Goal: Check status: Check status

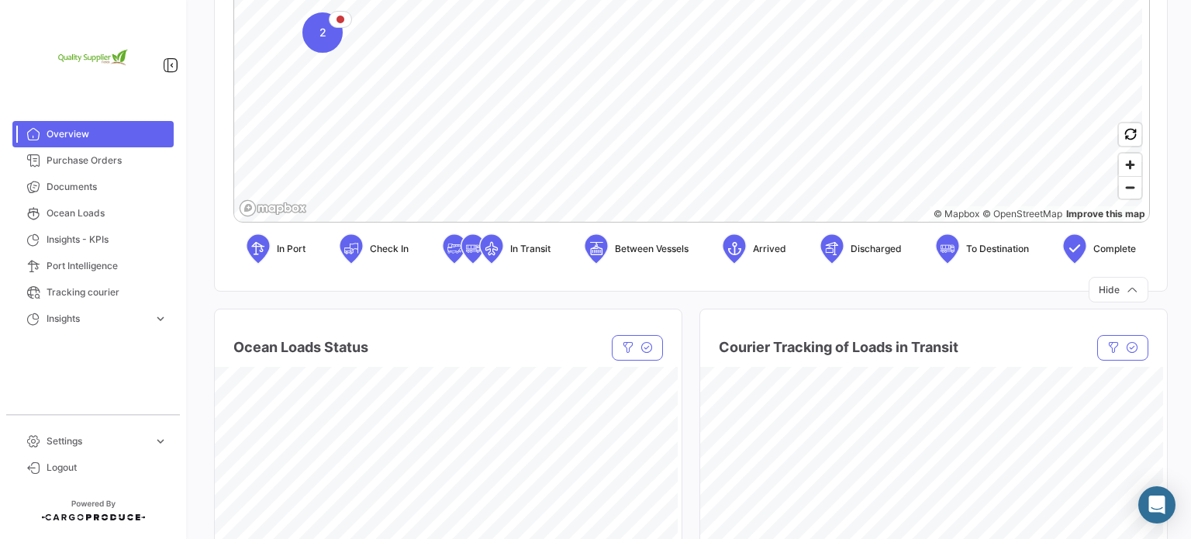
scroll to position [388, 0]
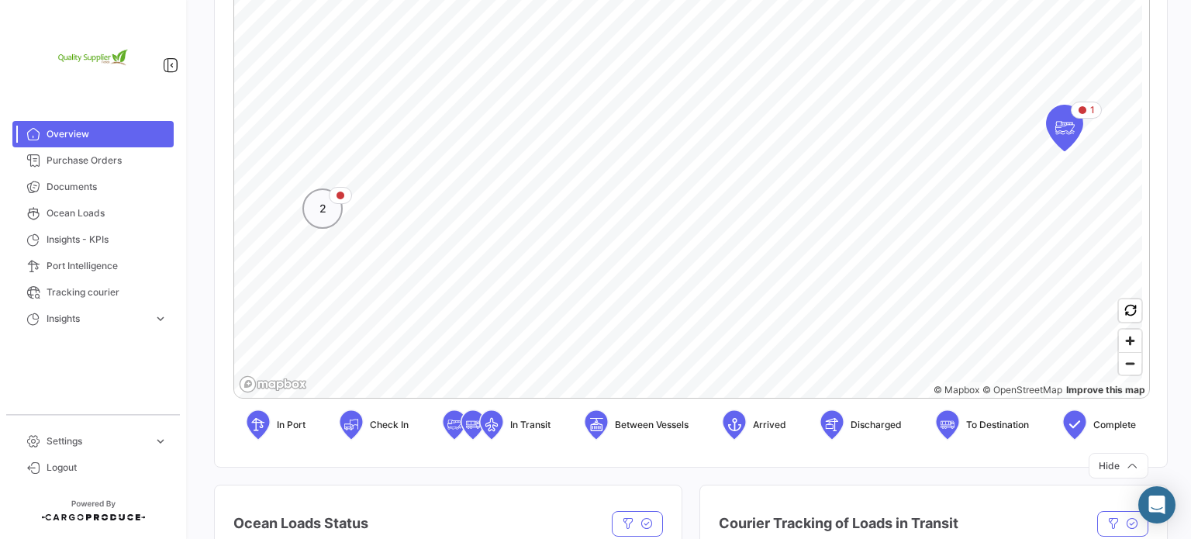
click at [322, 216] on span "2" at bounding box center [322, 209] width 7 height 16
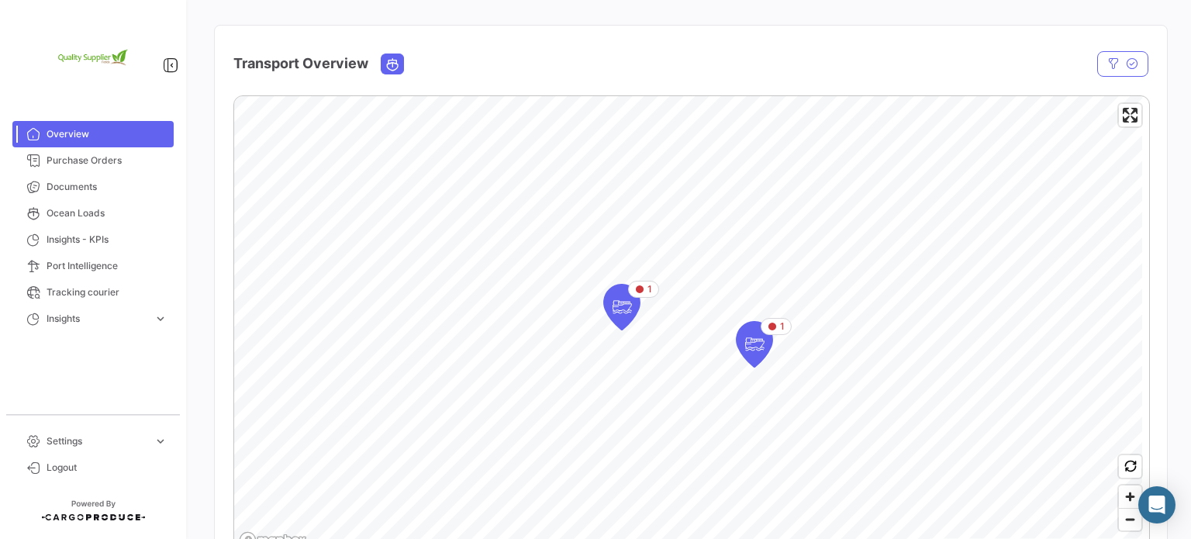
scroll to position [233, 0]
click at [623, 310] on icon "Map marker" at bounding box center [622, 306] width 22 height 33
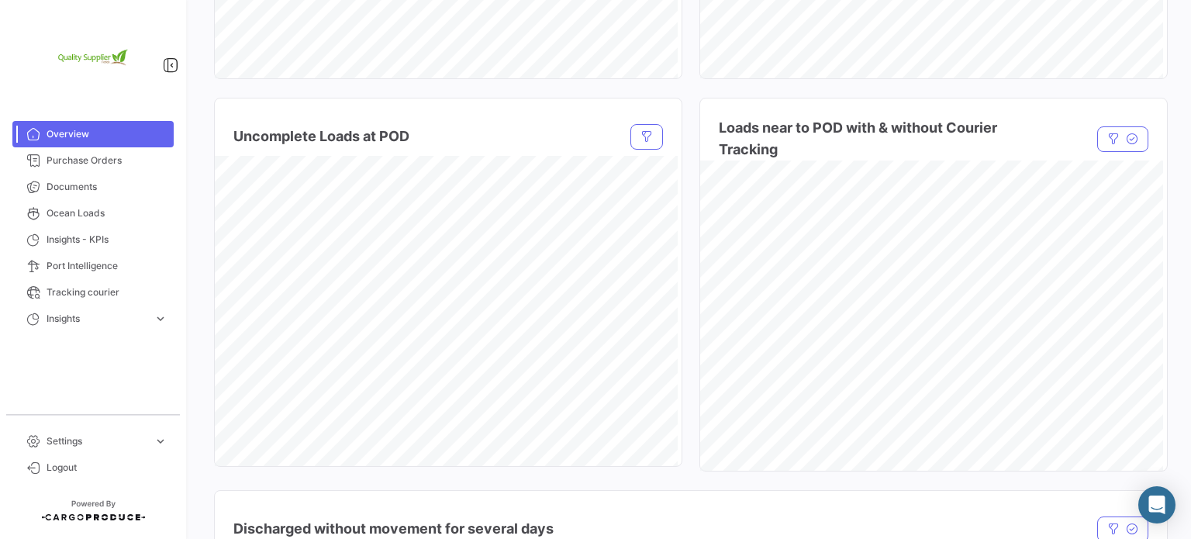
scroll to position [1163, 0]
click at [93, 212] on span "Ocean Loads" at bounding box center [107, 213] width 121 height 14
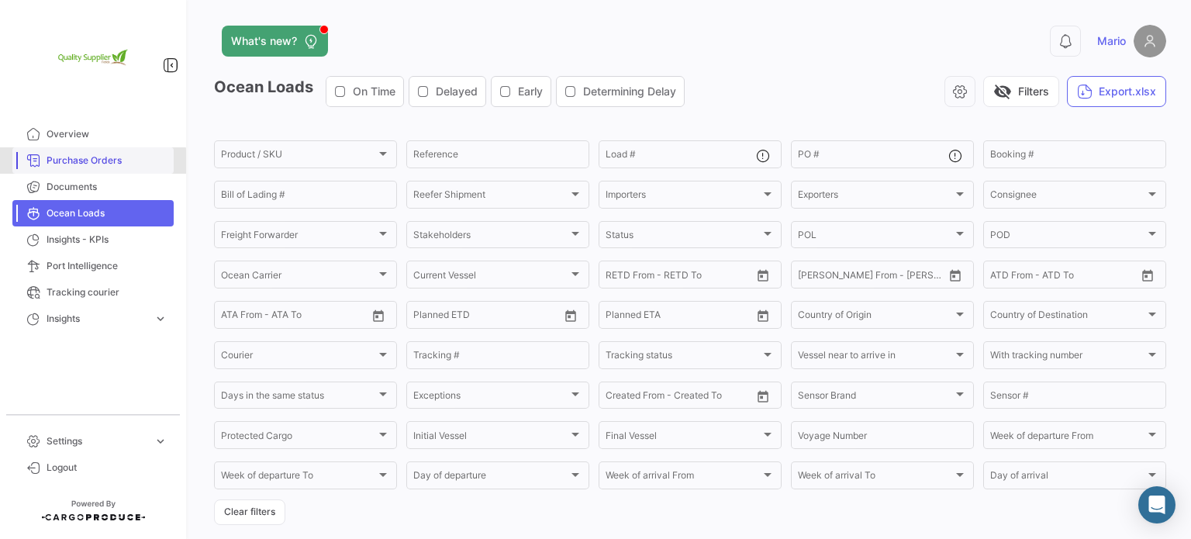
click at [90, 162] on span "Purchase Orders" at bounding box center [107, 160] width 121 height 14
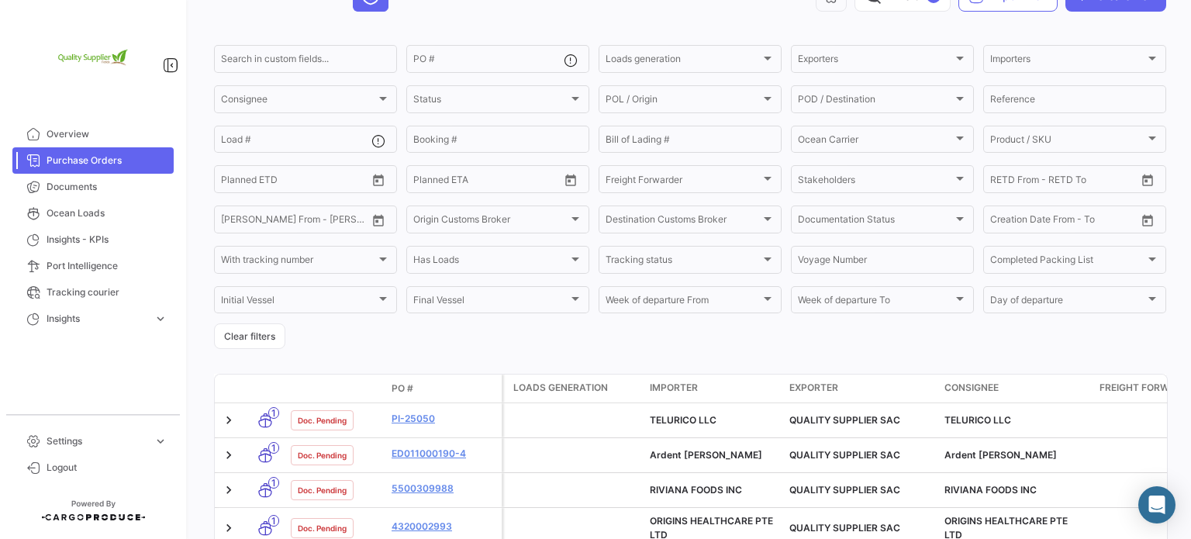
scroll to position [277, 0]
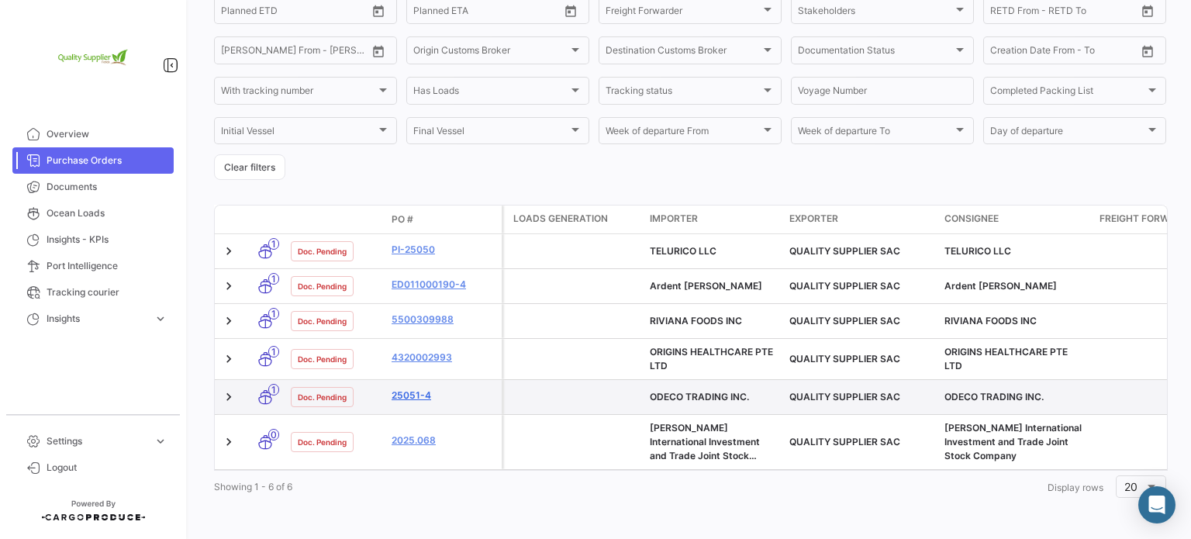
click at [412, 388] on link "25051-4" at bounding box center [443, 395] width 104 height 14
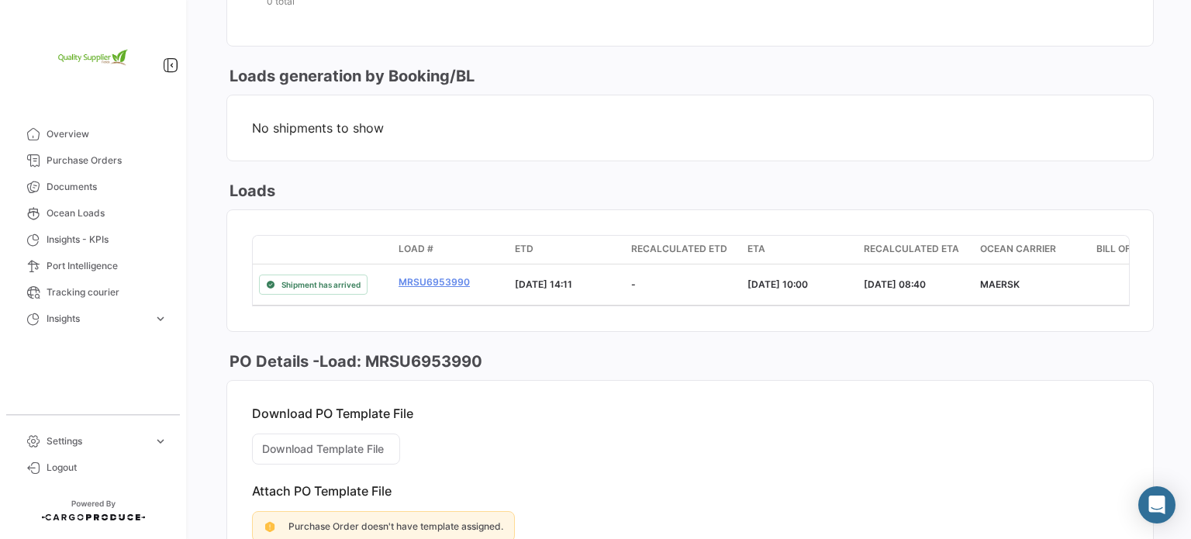
scroll to position [853, 0]
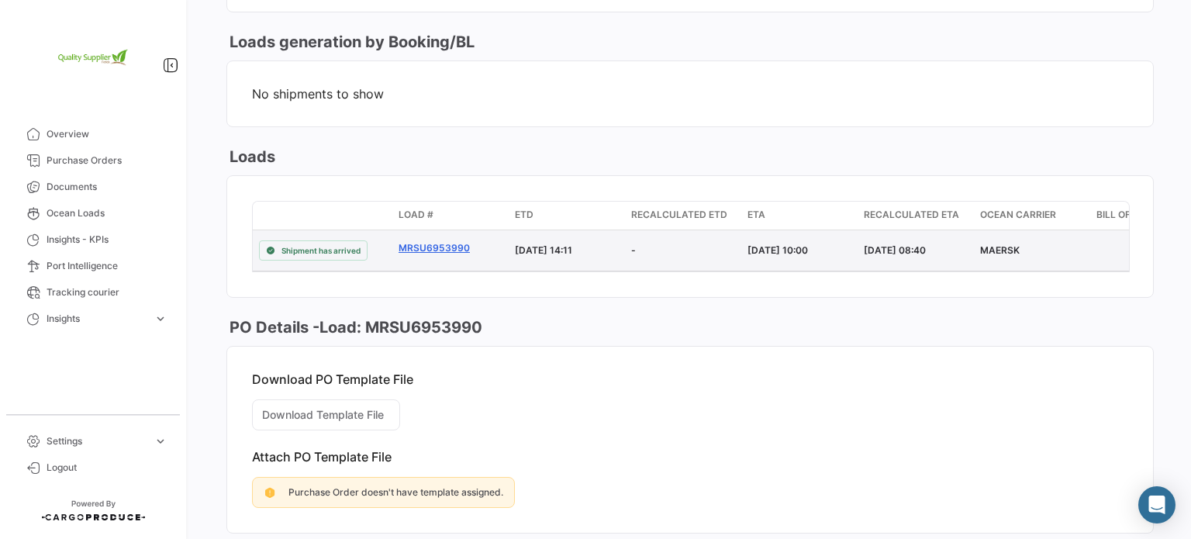
click at [433, 241] on link "MRSU6953990" at bounding box center [450, 248] width 104 height 14
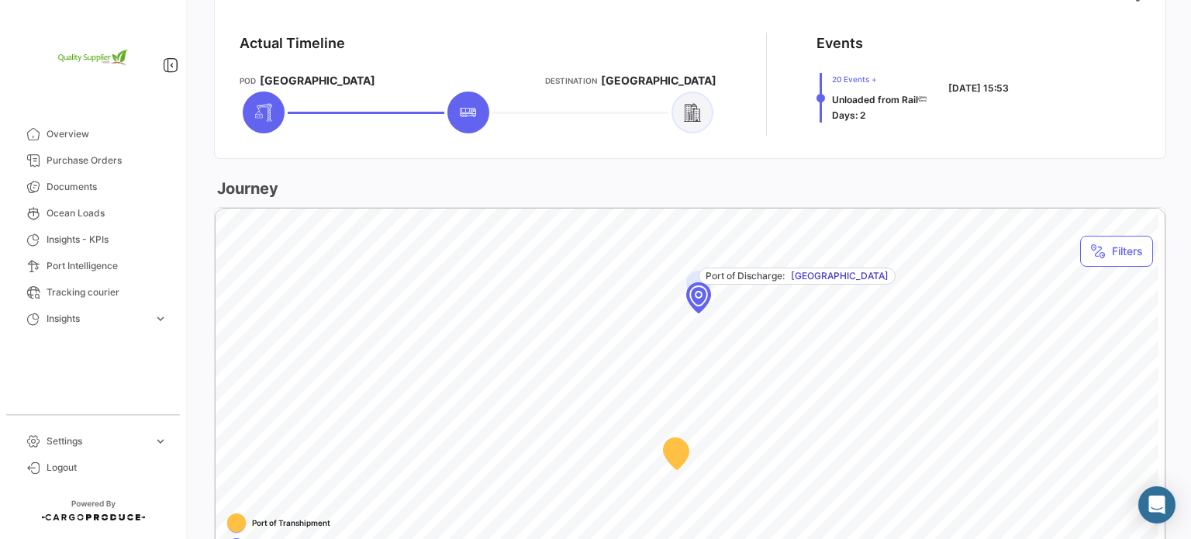
scroll to position [620, 0]
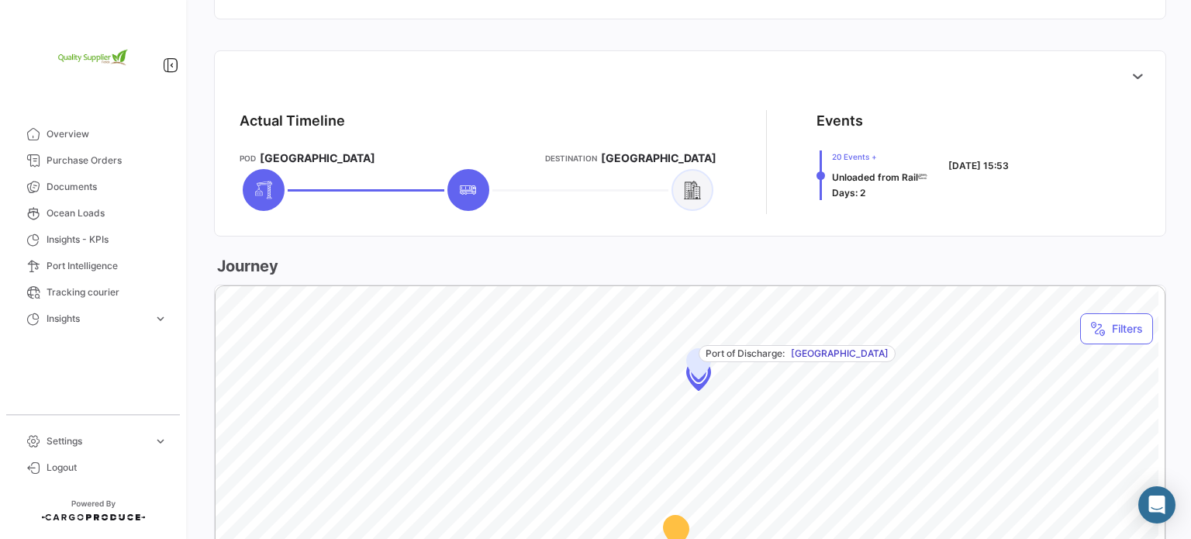
click at [809, 359] on div "Port of Discharge: [GEOGRAPHIC_DATA]" at bounding box center [796, 353] width 197 height 17
drag, startPoint x: 815, startPoint y: 177, endPoint x: 815, endPoint y: 202, distance: 24.8
click at [816, 202] on app-shipment-events-dot-timeline "Events 20 Events + Unloaded from Rail Days: 2 [DATE] 15:53" at bounding box center [978, 162] width 324 height 104
click at [677, 187] on div at bounding box center [692, 190] width 42 height 42
click at [843, 154] on span "20 Events +" at bounding box center [879, 156] width 95 height 12
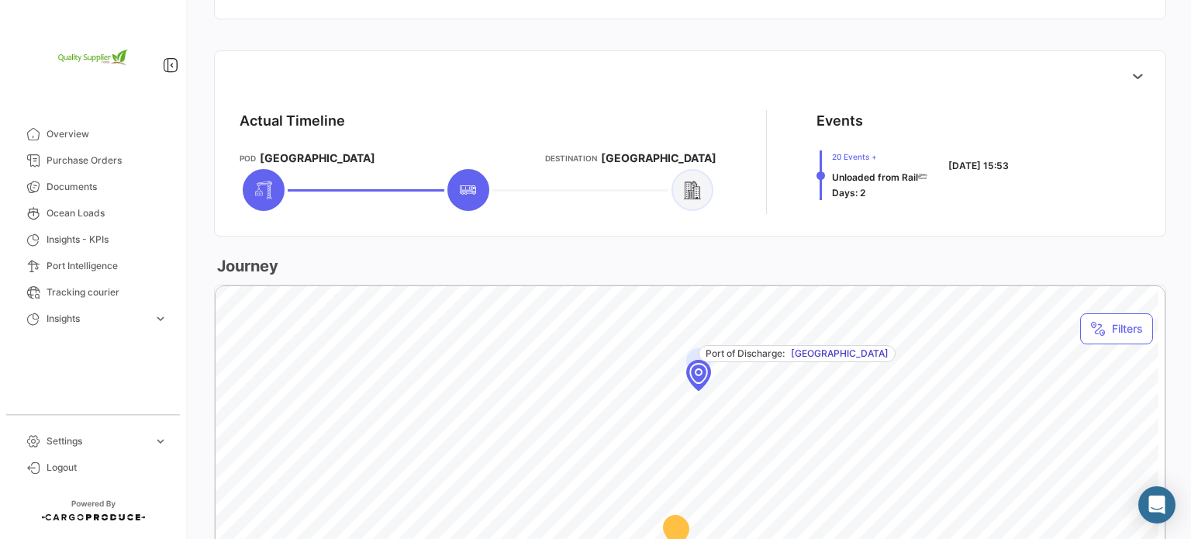
click at [867, 157] on span "20 Events +" at bounding box center [879, 156] width 95 height 12
click at [1130, 69] on icon at bounding box center [1137, 76] width 16 height 16
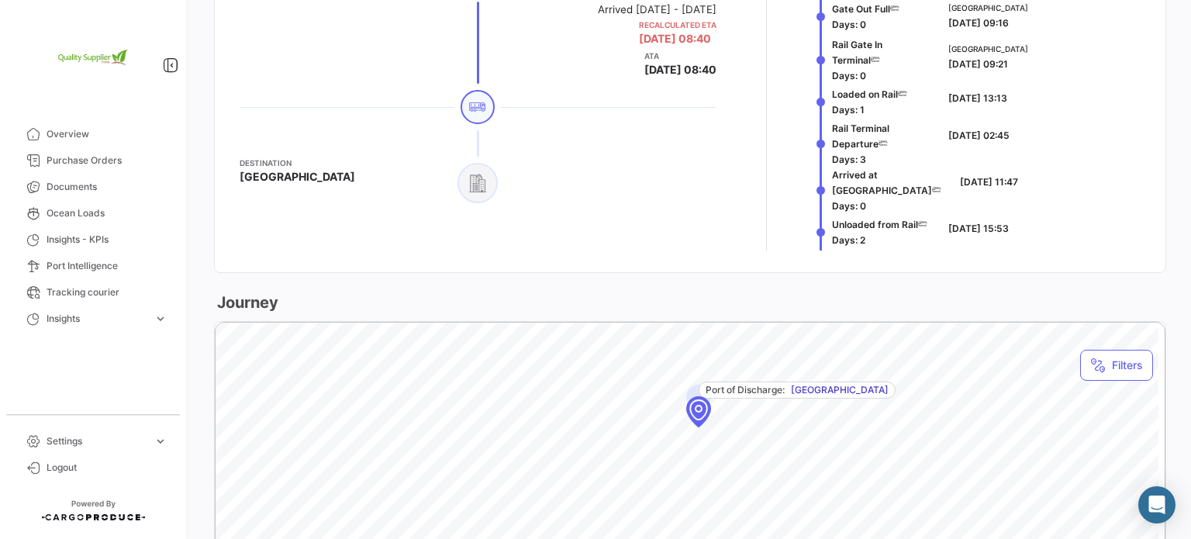
scroll to position [1240, 0]
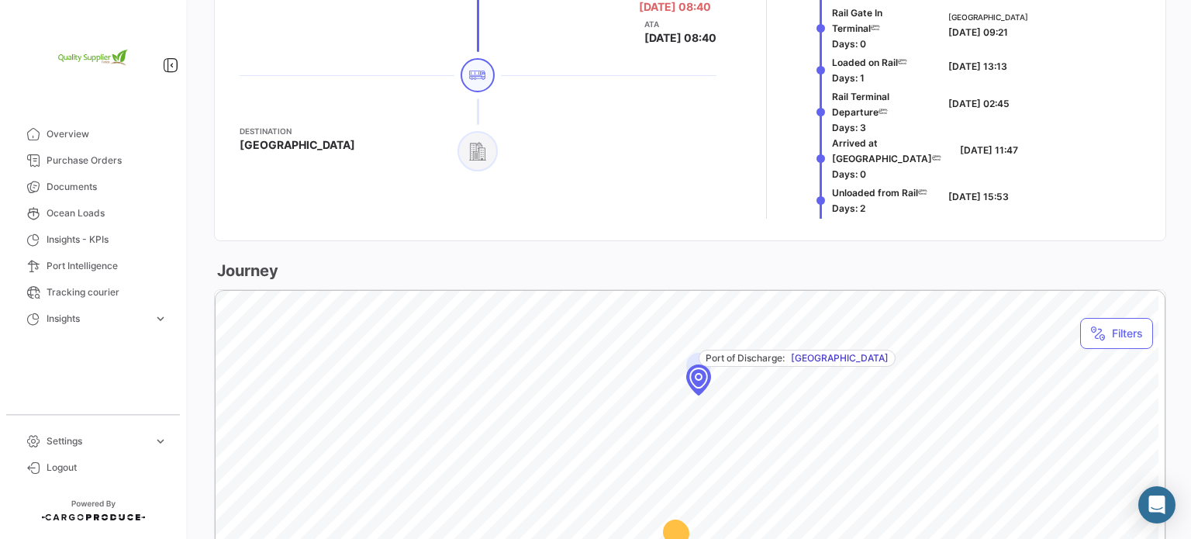
scroll to position [1628, 0]
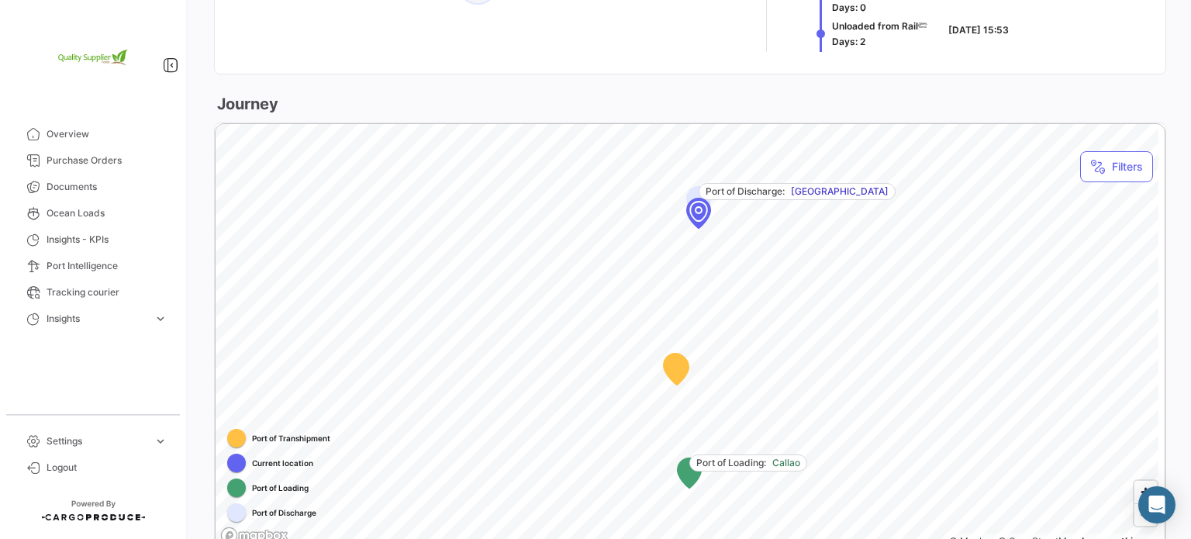
click at [697, 222] on div "Map marker" at bounding box center [698, 211] width 140 height 140
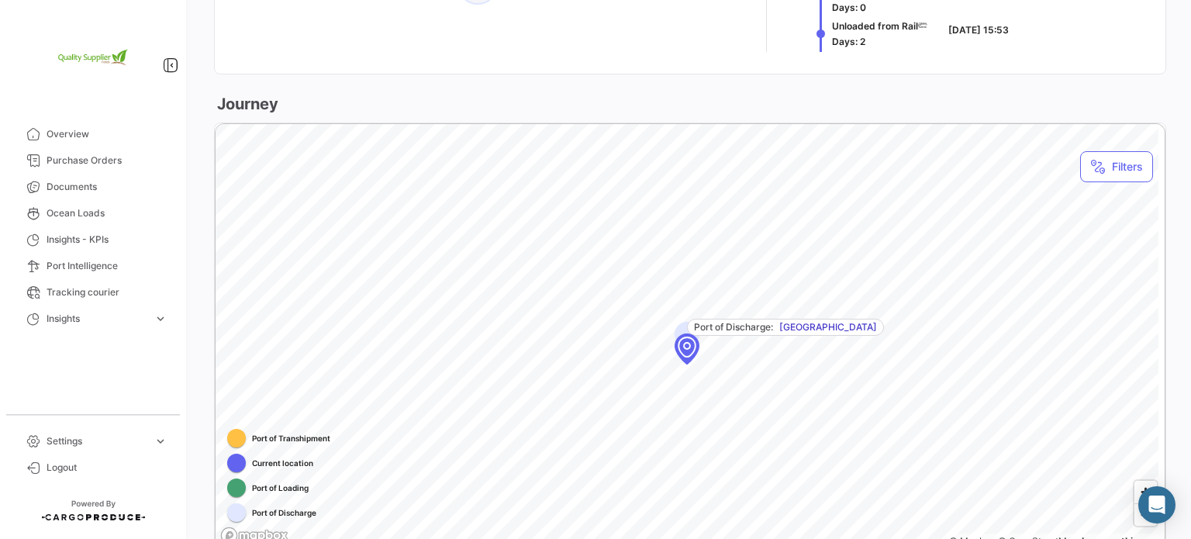
click at [691, 357] on div "Map marker" at bounding box center [686, 347] width 140 height 140
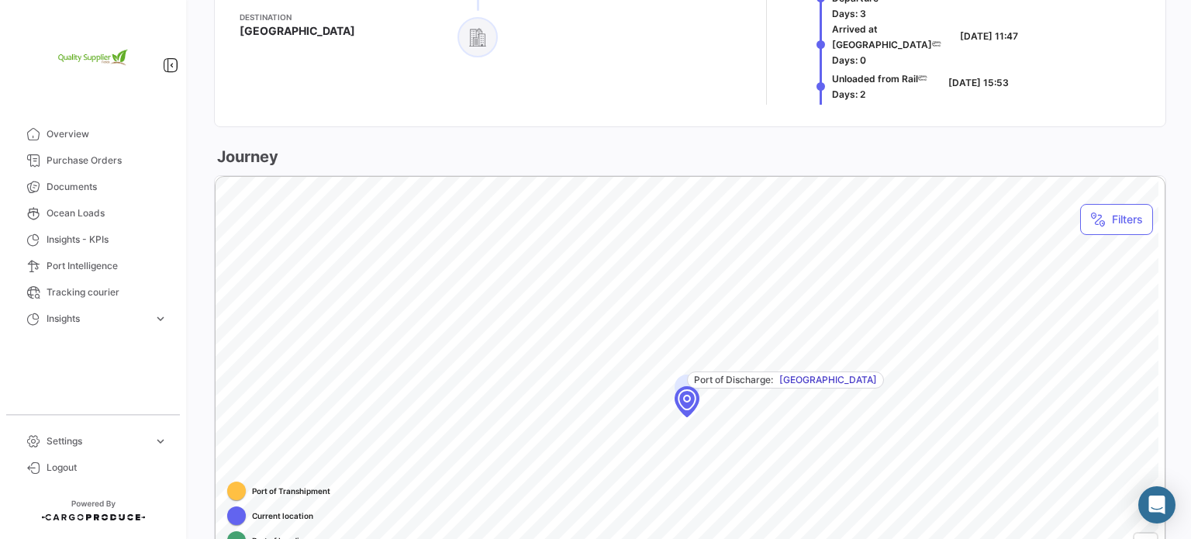
scroll to position [1783, 0]
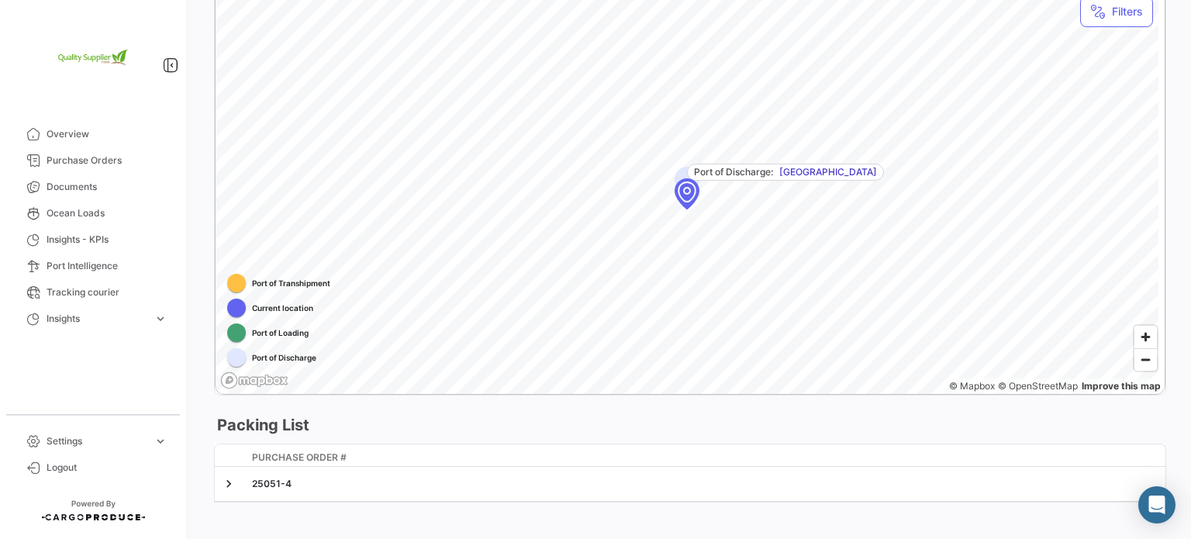
click at [684, 201] on div "Map marker" at bounding box center [686, 192] width 140 height 140
click at [1139, 346] on span "Zoom in" at bounding box center [1145, 337] width 22 height 22
click at [1141, 371] on span "Zoom out" at bounding box center [1145, 360] width 22 height 22
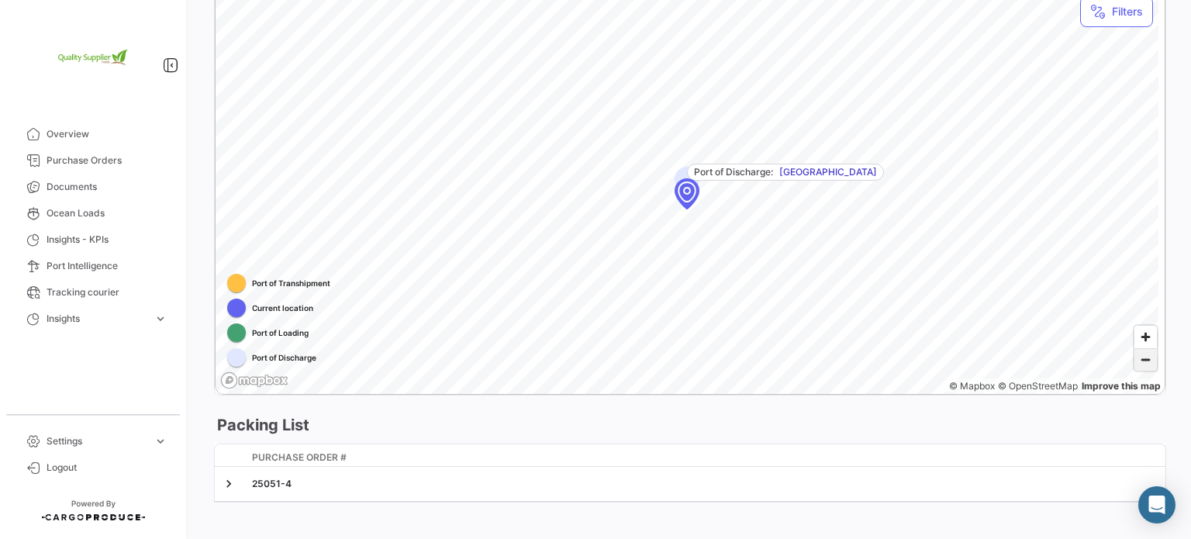
click at [1141, 371] on span "Zoom out" at bounding box center [1145, 360] width 22 height 22
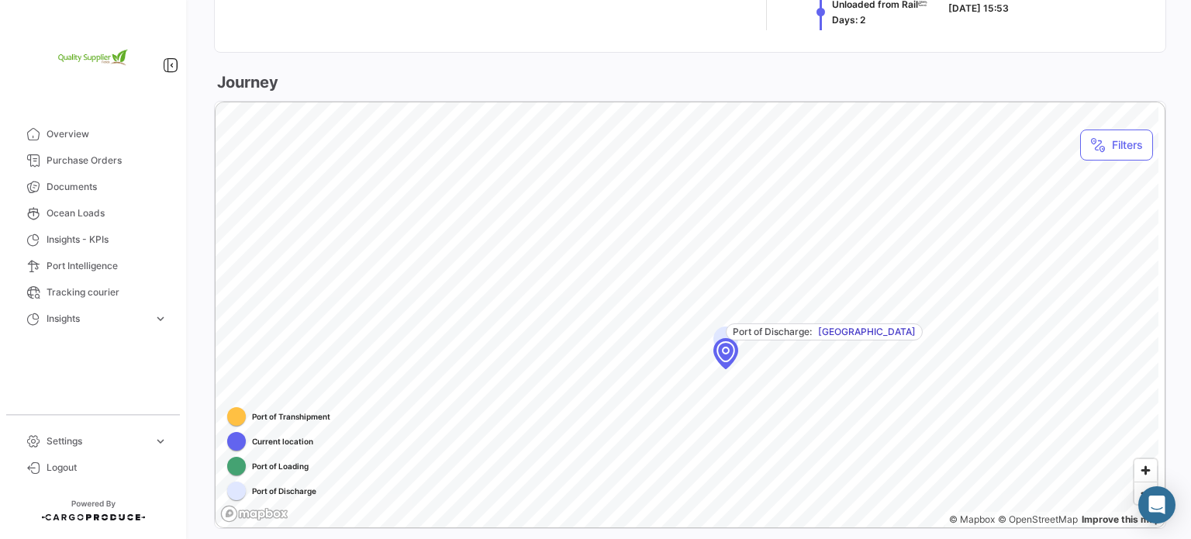
scroll to position [1705, 0]
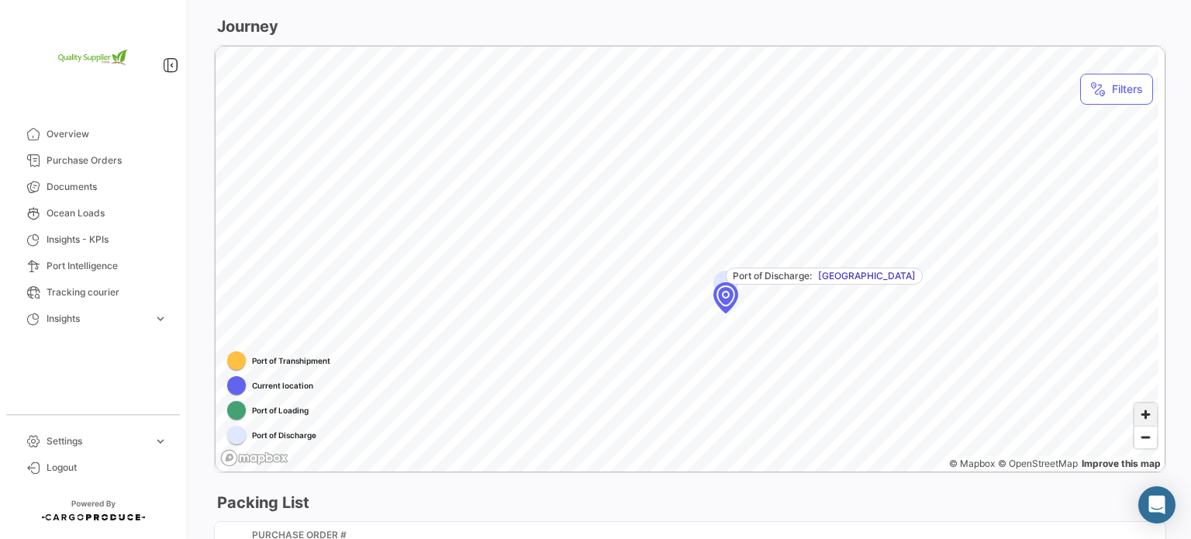
click at [1136, 418] on span "Zoom in" at bounding box center [1145, 414] width 22 height 22
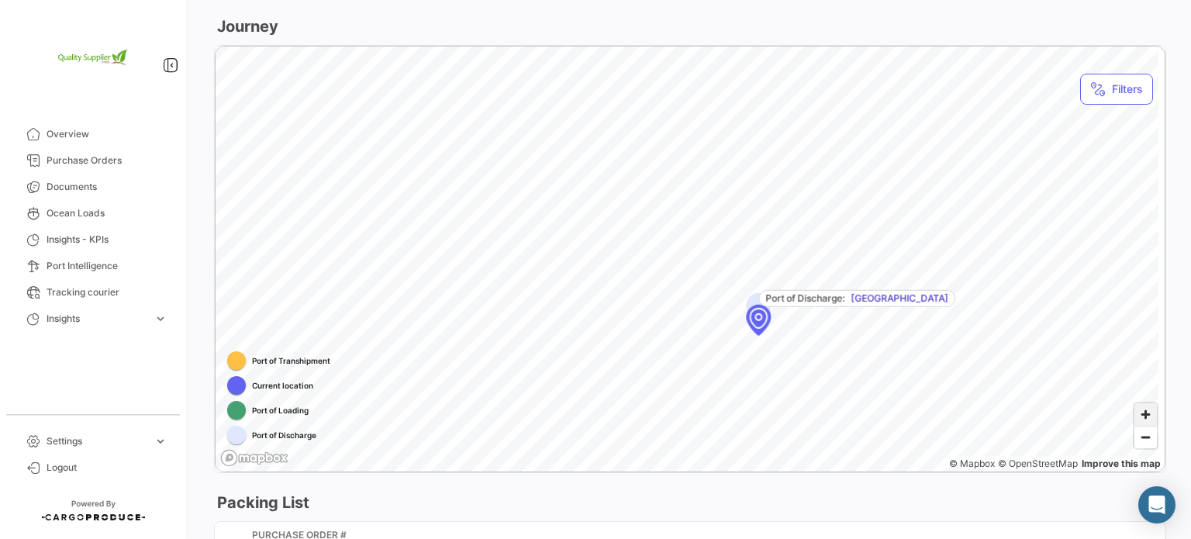
click at [1136, 418] on span "Zoom in" at bounding box center [1145, 414] width 22 height 22
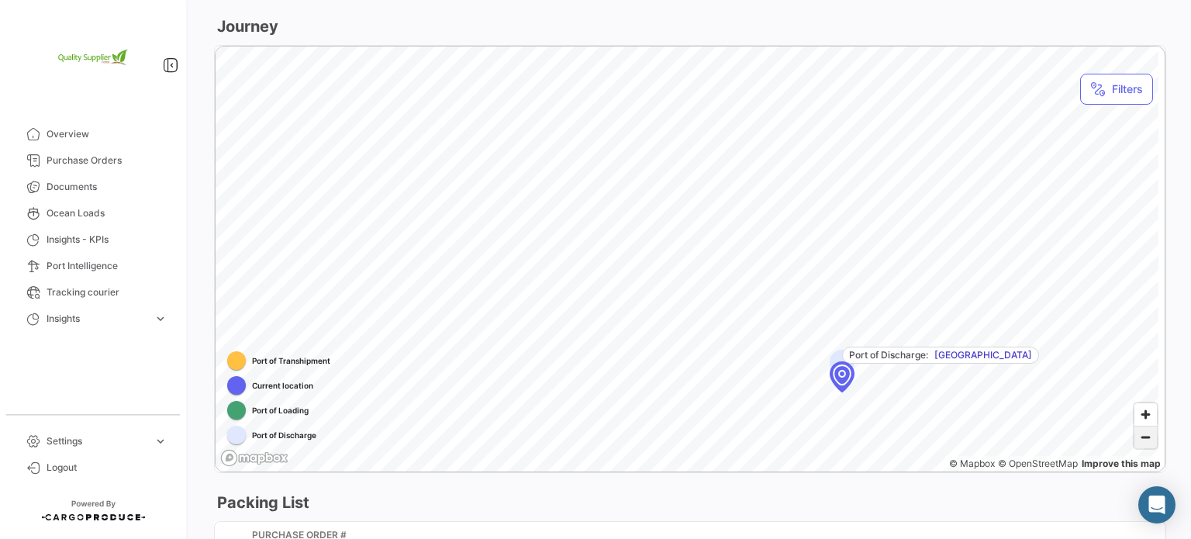
click at [1137, 440] on span "Zoom out" at bounding box center [1145, 437] width 22 height 22
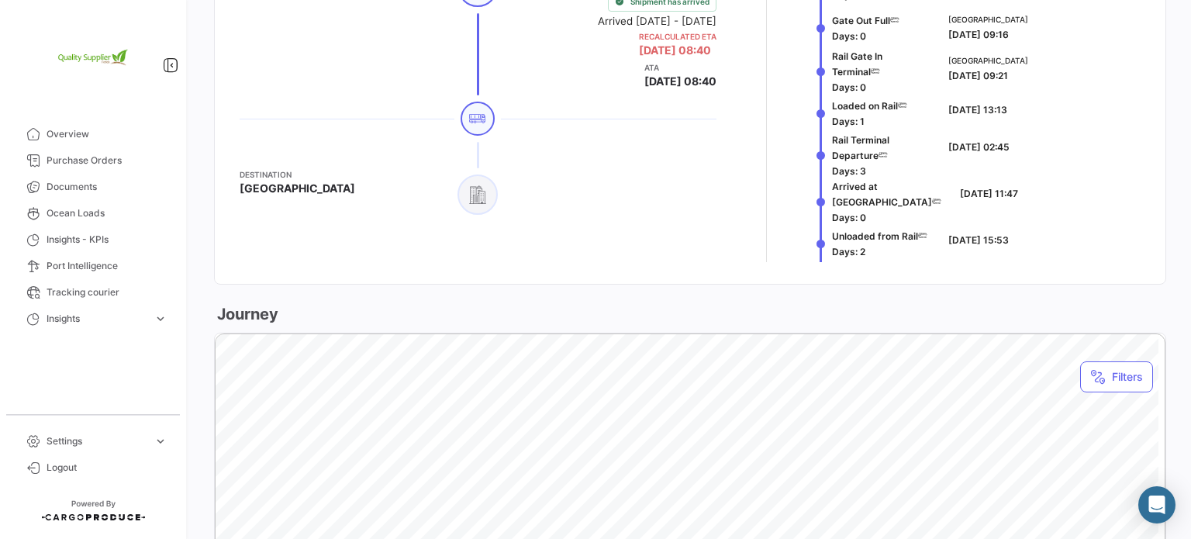
scroll to position [1650, 0]
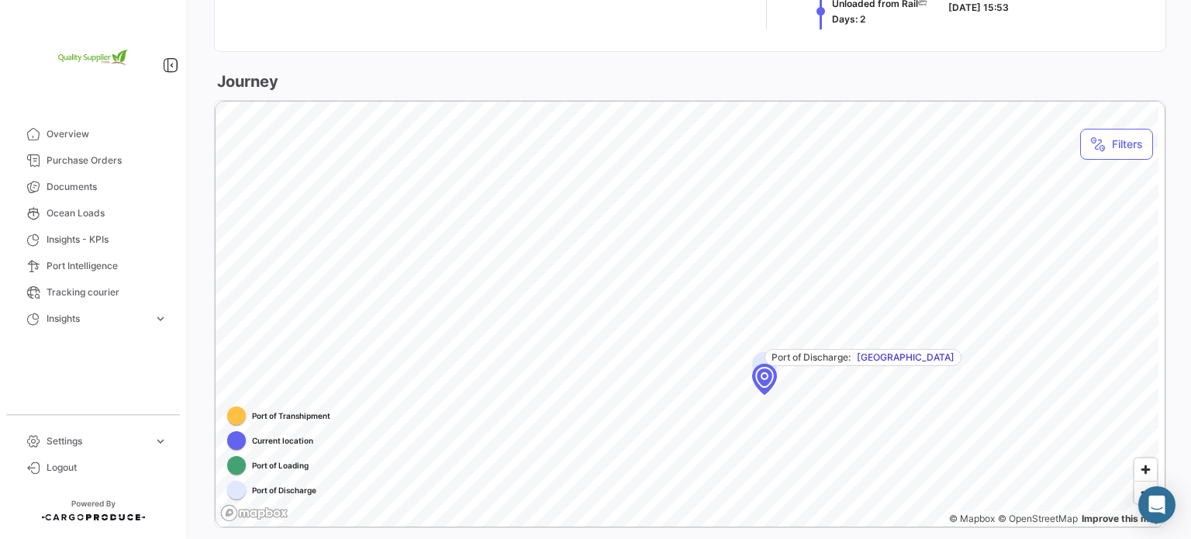
click at [766, 388] on div "Map marker" at bounding box center [764, 377] width 140 height 140
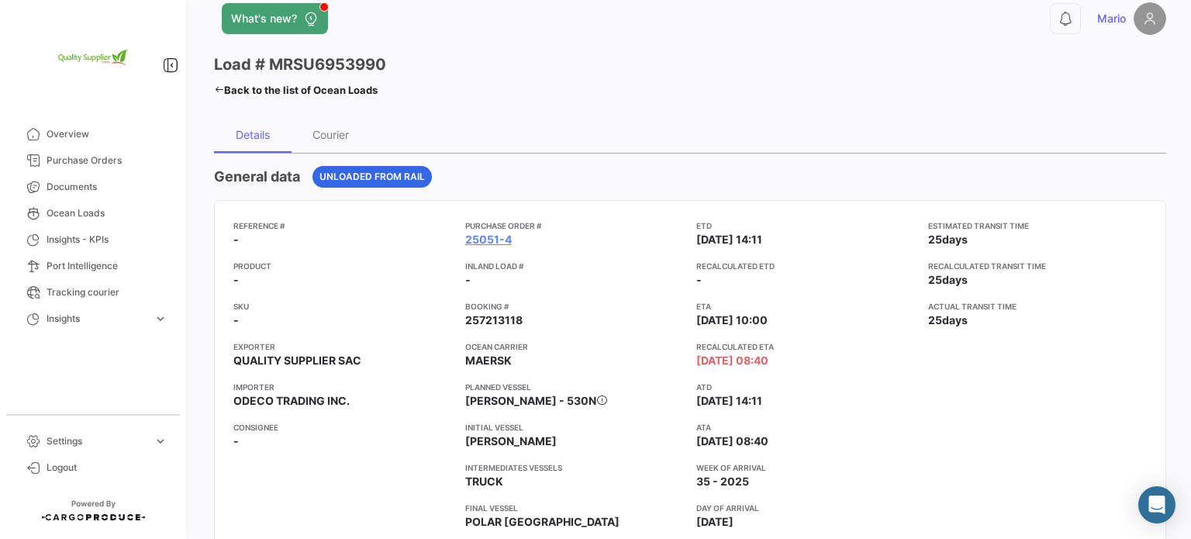
scroll to position [0, 0]
